Goal: Information Seeking & Learning: Compare options

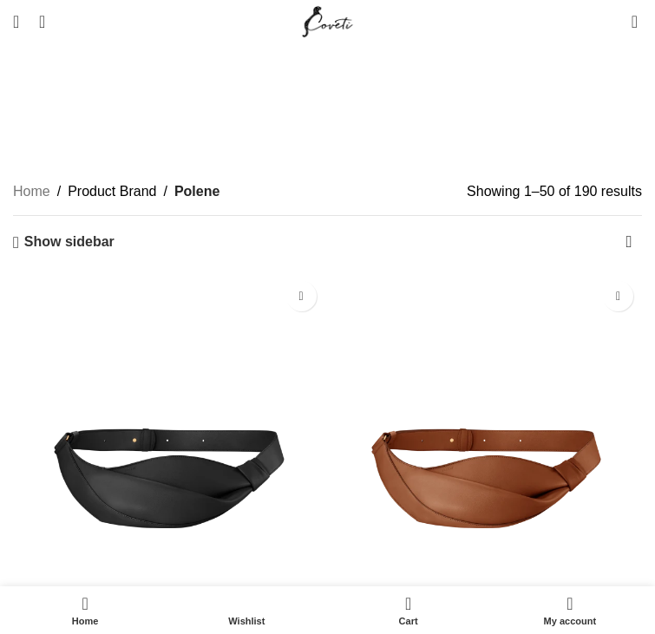
click at [319, 180] on div "Home Product Brand Polene Showing 1–50 of 190 results Sorted by latest" at bounding box center [327, 198] width 629 height 36
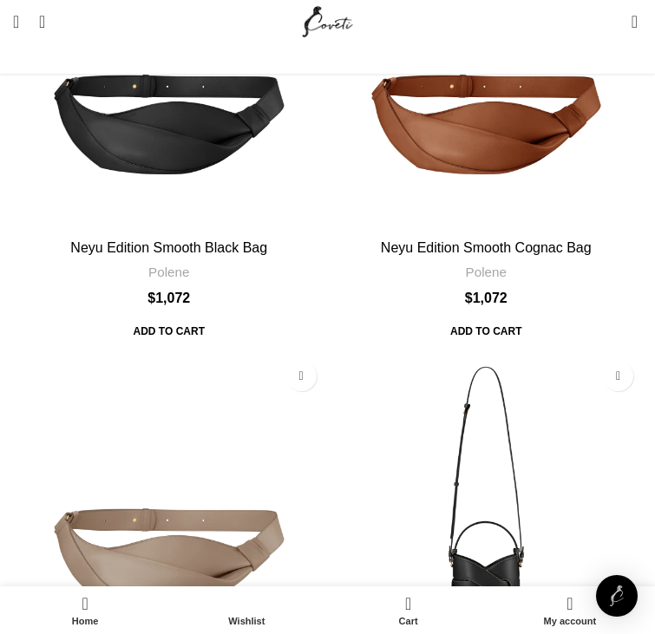
scroll to position [707, 0]
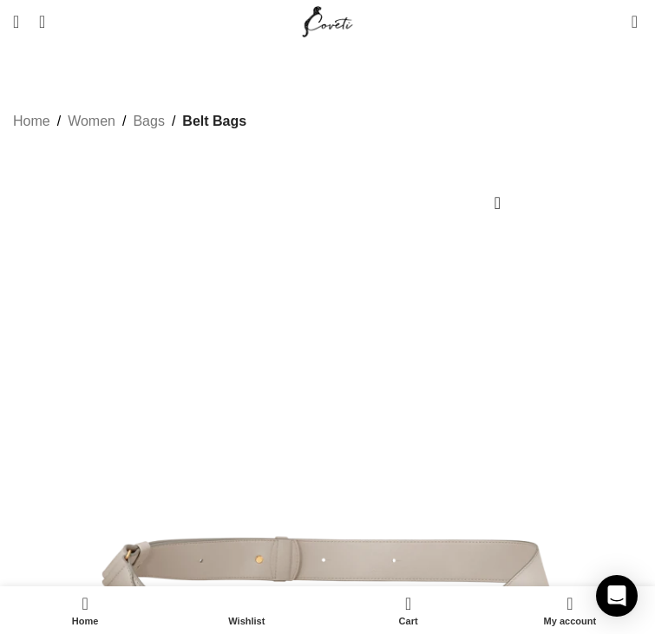
click at [121, 133] on nav "Home Women Bags Belt Bags Neyu Edition Smooth Chalk Bag" at bounding box center [129, 121] width 233 height 23
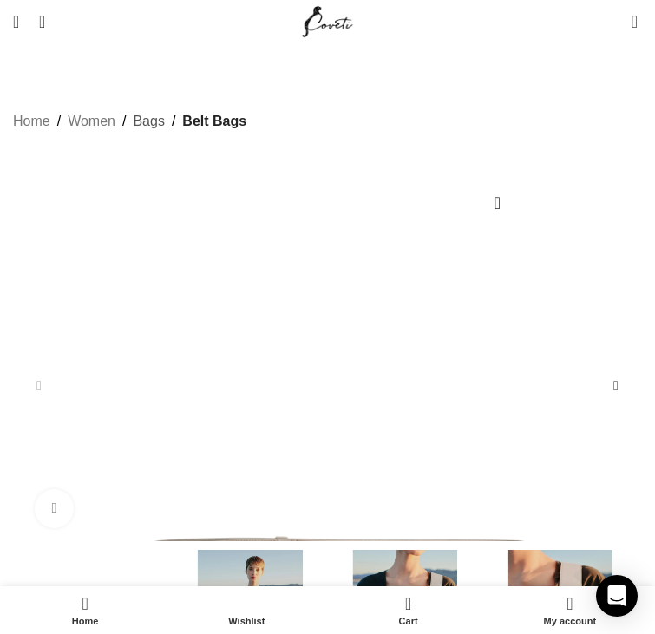
click at [133, 133] on link "Bags" at bounding box center [148, 121] width 31 height 23
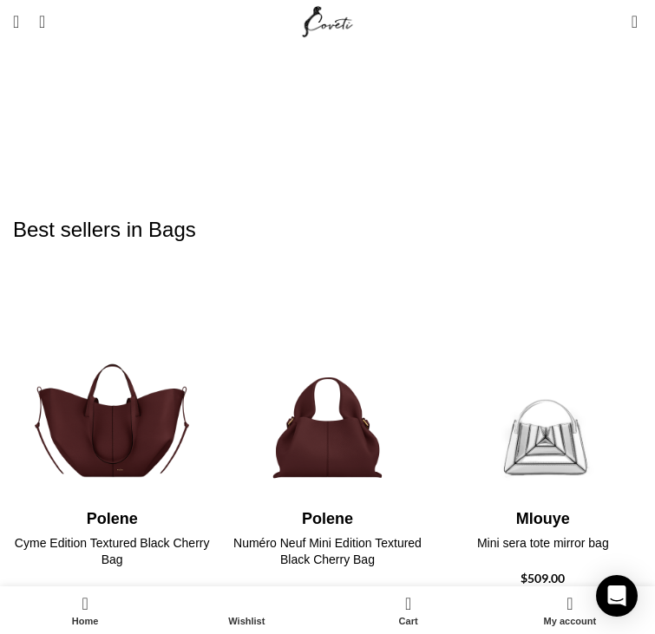
click at [342, 180] on h2 "Best sellers in Bags" at bounding box center [327, 229] width 629 height 99
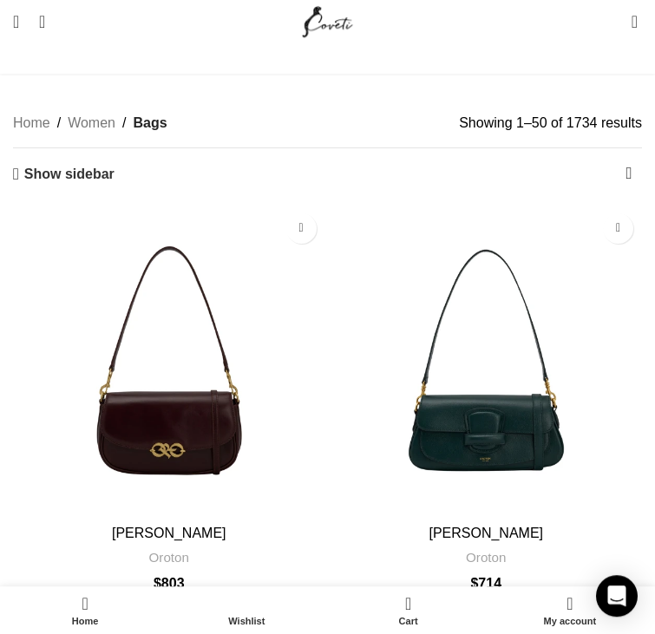
scroll to position [531, 0]
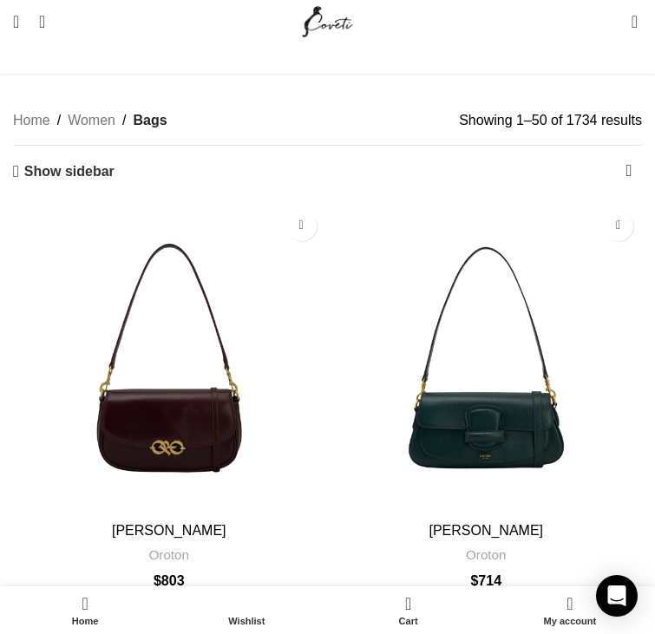
click at [330, 268] on img "Carter Baguette" at bounding box center [486, 358] width 312 height 312
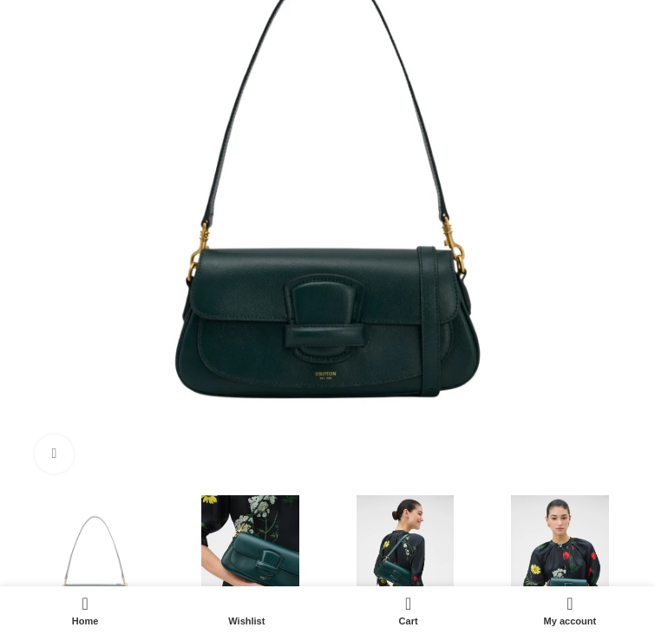
scroll to position [354, 0]
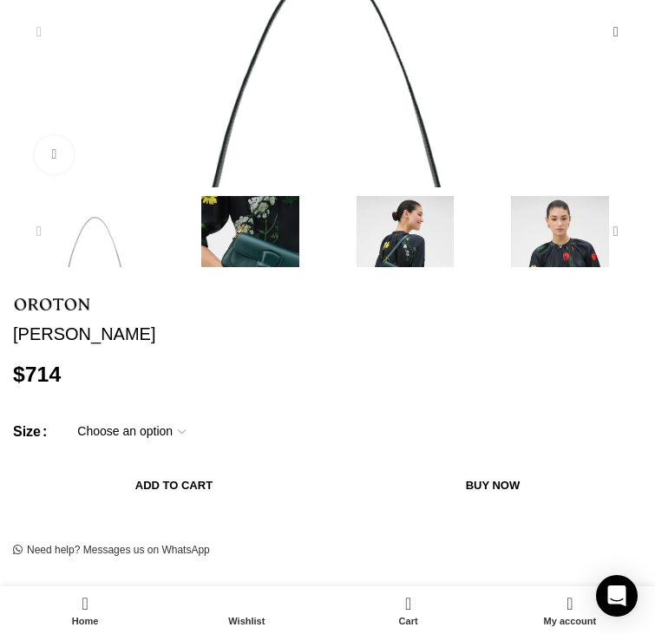
click at [598, 249] on div "Next slide" at bounding box center [615, 231] width 35 height 35
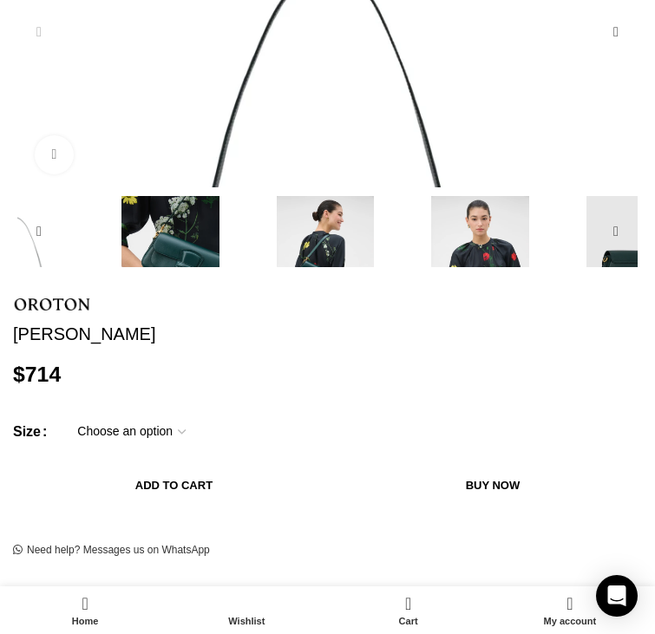
click at [407, 342] on img "4 / 6" at bounding box center [480, 269] width 147 height 147
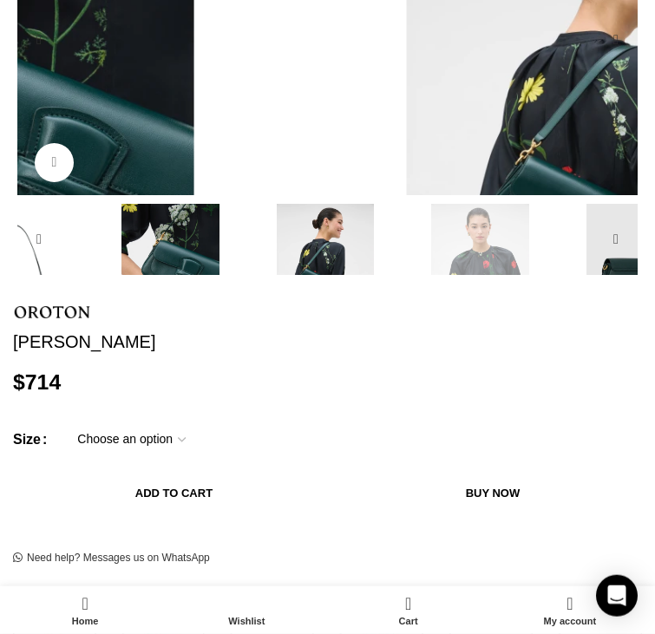
scroll to position [0, 0]
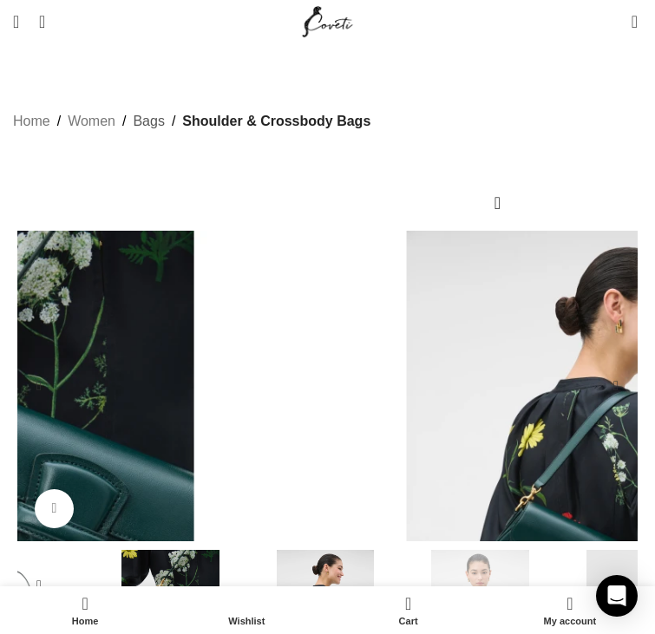
click at [147, 133] on link "Bags" at bounding box center [148, 121] width 31 height 23
